Goal: Task Accomplishment & Management: Use online tool/utility

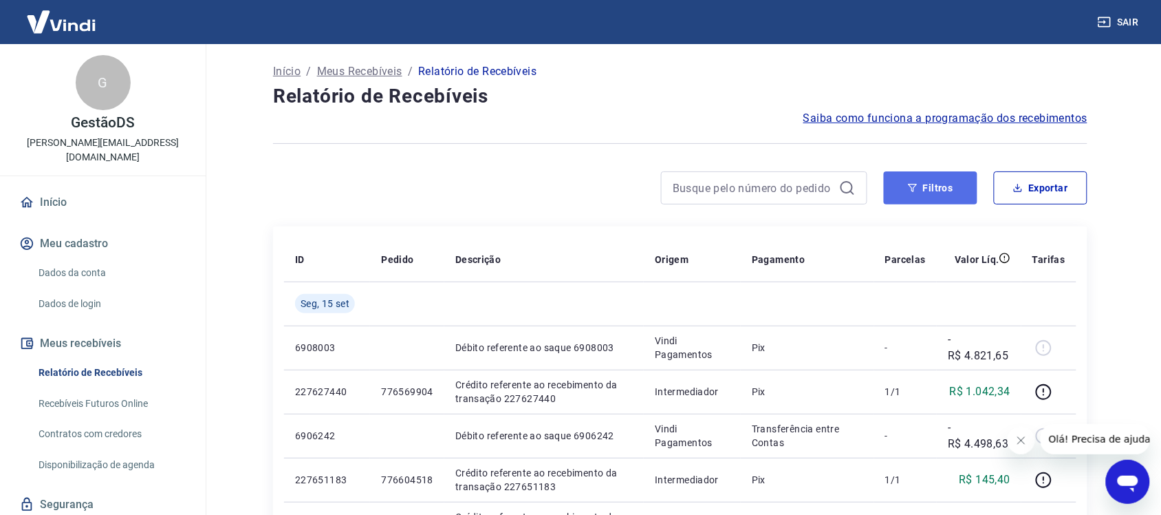
click at [948, 189] on button "Filtros" at bounding box center [931, 187] width 94 height 33
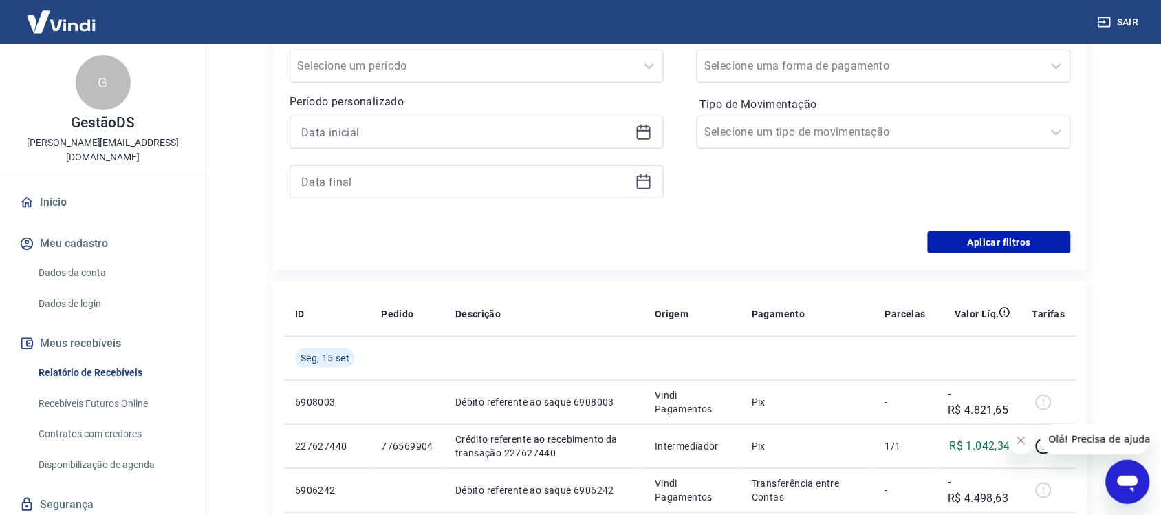
scroll to position [258, 0]
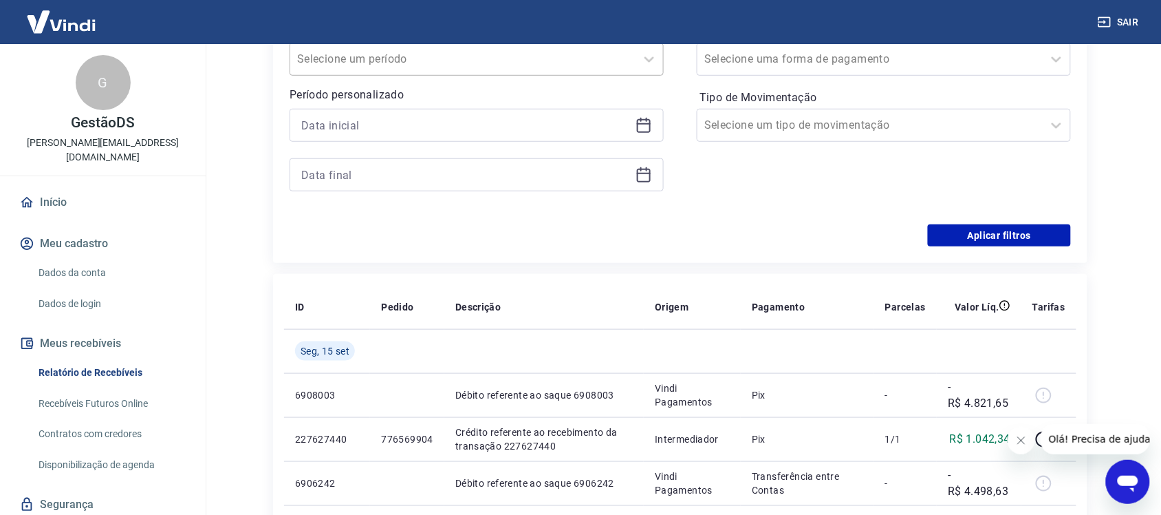
click at [417, 58] on input "Período" at bounding box center [366, 59] width 139 height 17
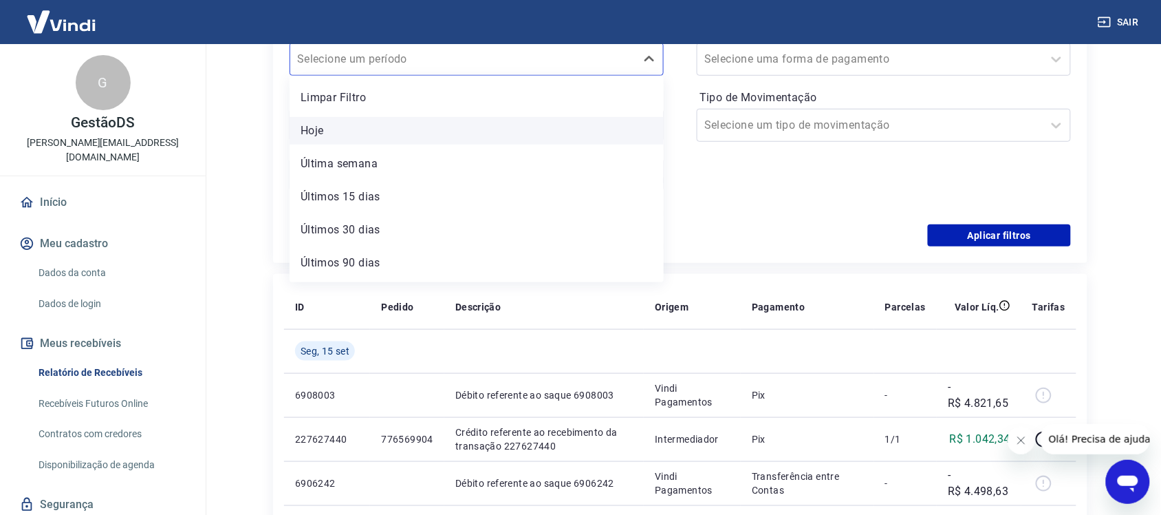
click at [387, 122] on div "Hoje" at bounding box center [477, 131] width 374 height 28
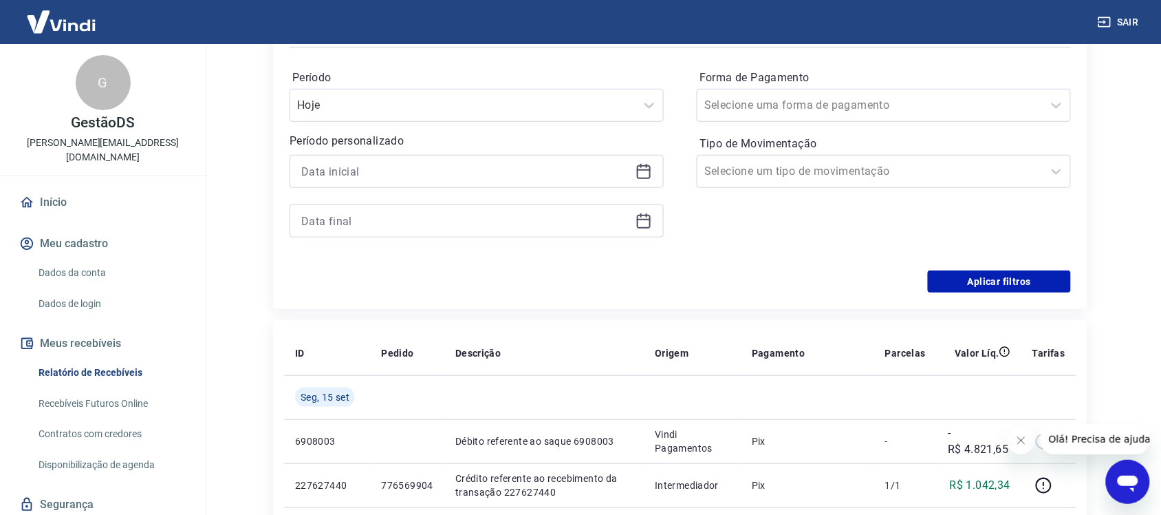
scroll to position [172, 0]
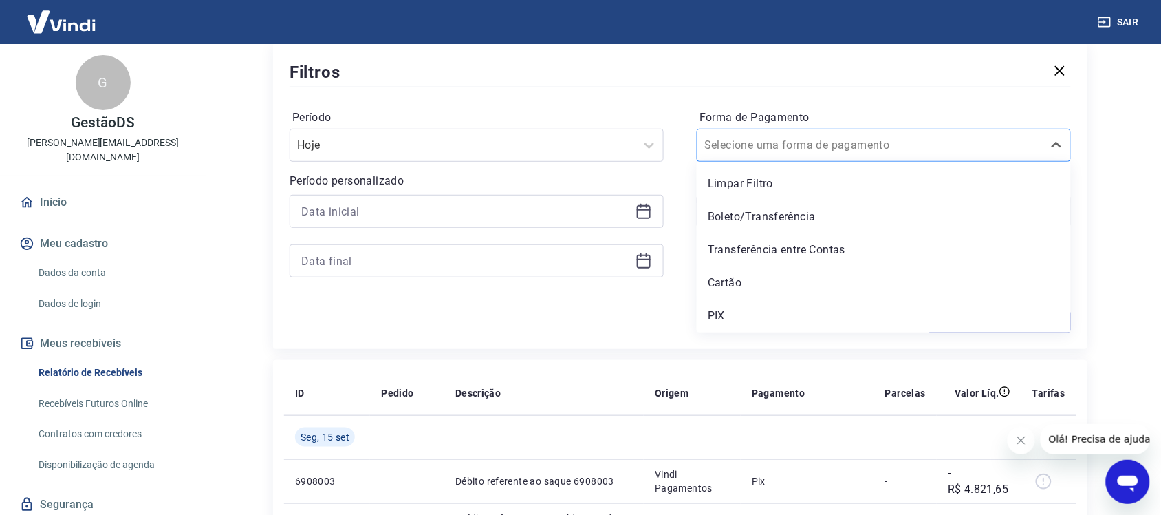
click at [771, 142] on input "Forma de Pagamento" at bounding box center [773, 145] width 139 height 17
click at [751, 311] on div "PIX" at bounding box center [884, 316] width 374 height 28
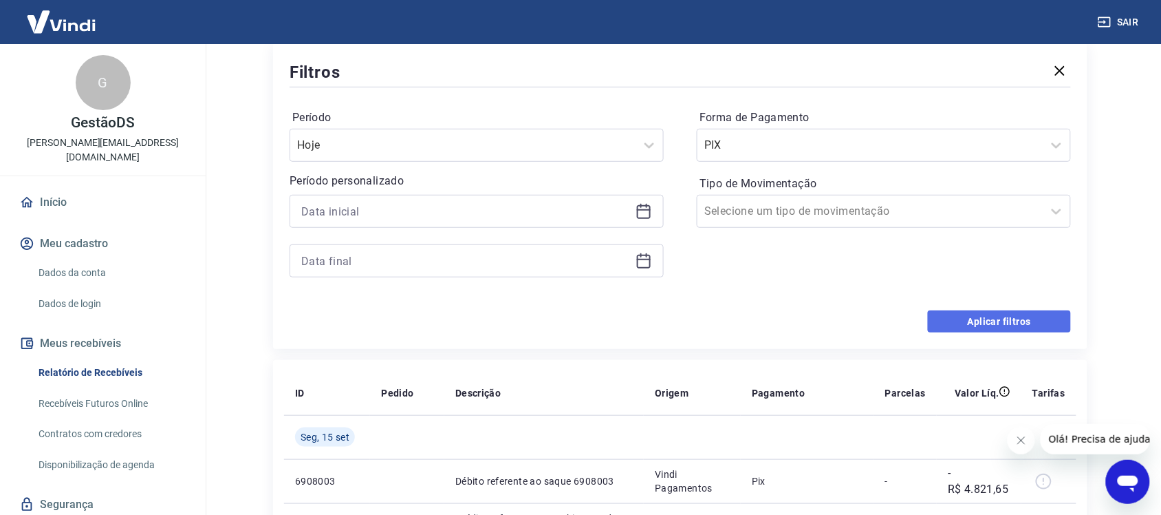
click at [970, 321] on button "Aplicar filtros" at bounding box center [999, 321] width 143 height 22
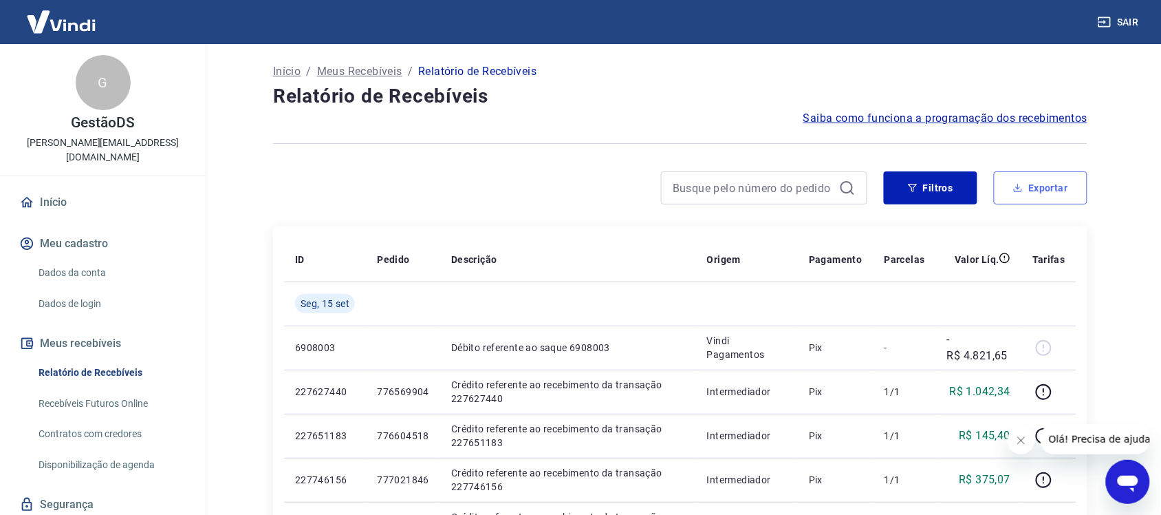
click at [1053, 177] on button "Exportar" at bounding box center [1041, 187] width 94 height 33
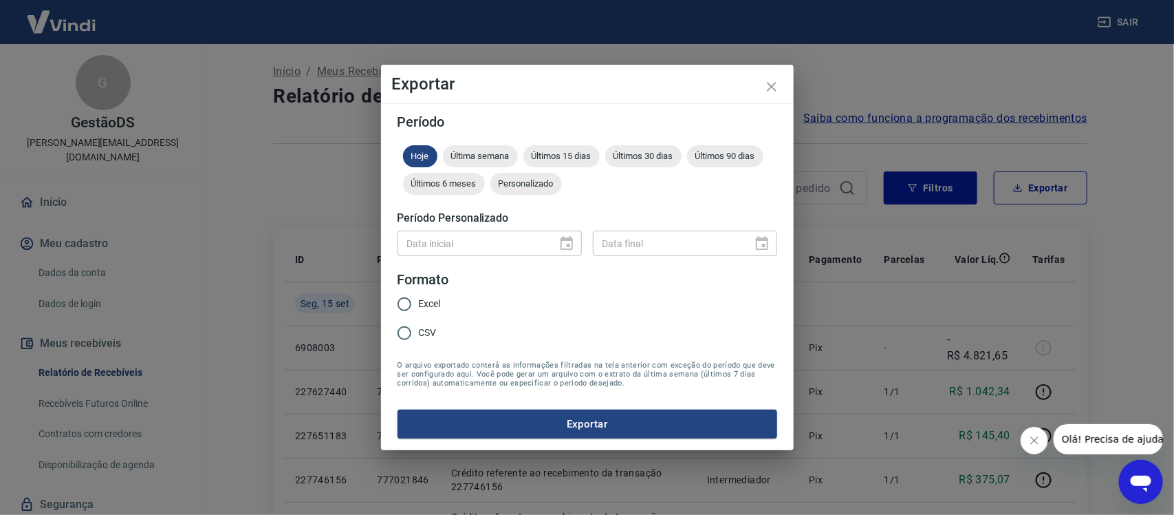
click at [435, 297] on span "Excel" at bounding box center [430, 304] width 22 height 14
click at [419, 297] on input "Excel" at bounding box center [404, 304] width 29 height 29
radio input "true"
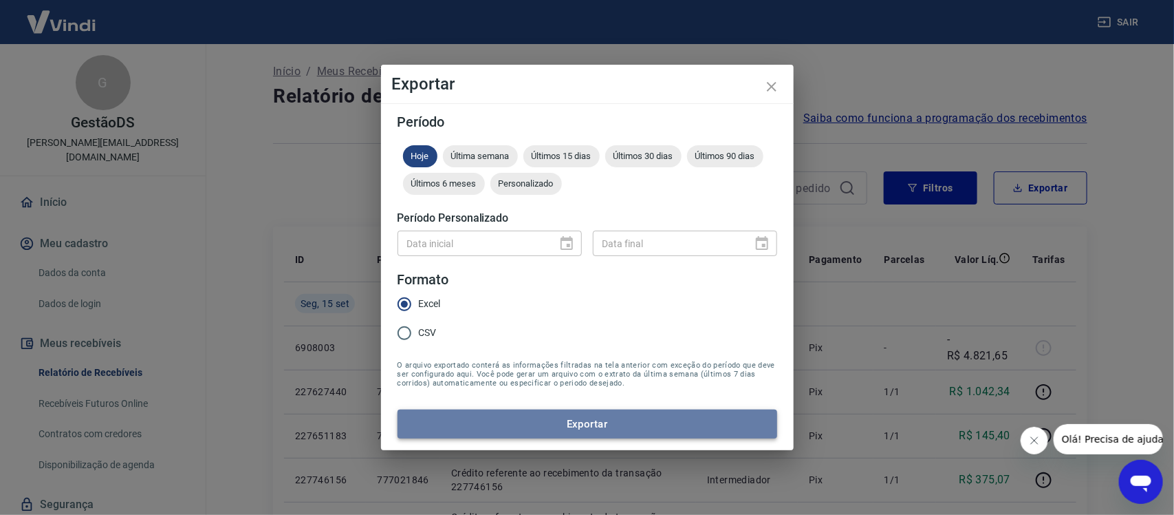
click at [521, 421] on button "Exportar" at bounding box center [588, 423] width 380 height 29
